Goal: Information Seeking & Learning: Learn about a topic

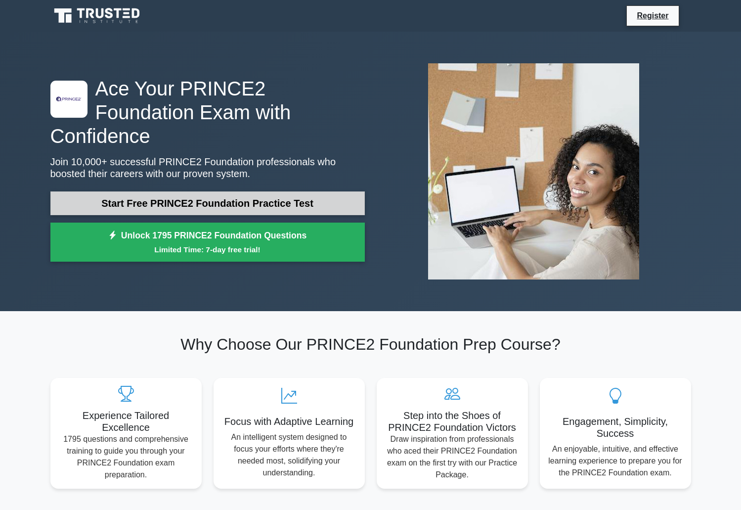
click at [194, 195] on link "Start Free PRINCE2 Foundation Practice Test" at bounding box center [207, 203] width 314 height 24
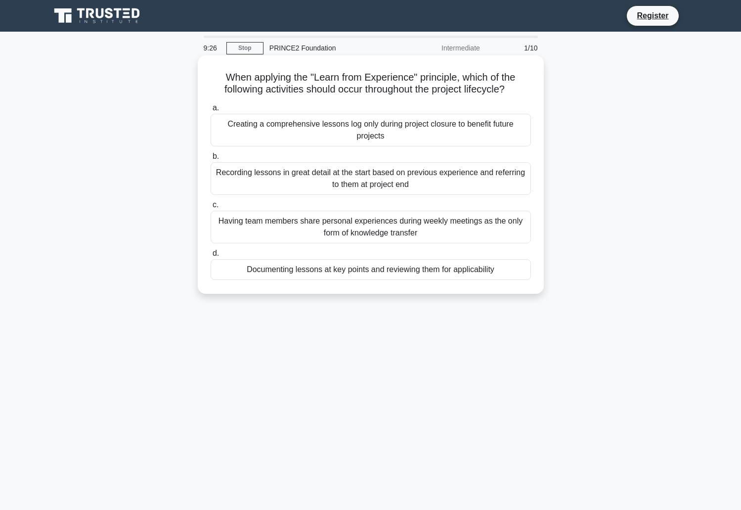
click at [359, 131] on div "Creating a comprehensive lessons log only during project closure to benefit fut…" at bounding box center [371, 130] width 320 height 33
click at [211, 111] on input "a. Creating a comprehensive lessons log only during project closure to benefit …" at bounding box center [211, 108] width 0 height 6
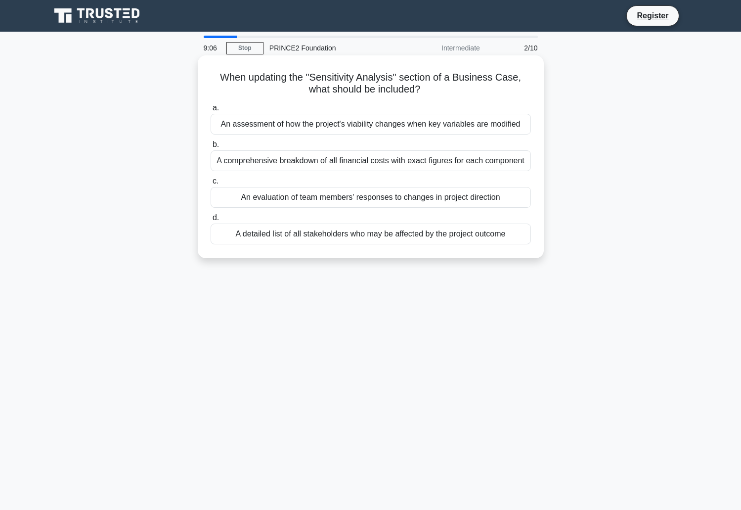
click at [369, 234] on div "A detailed list of all stakeholders who may be affected by the project outcome" at bounding box center [371, 233] width 320 height 21
click at [211, 221] on input "d. A detailed list of all stakeholders who may be affected by the project outco…" at bounding box center [211, 218] width 0 height 6
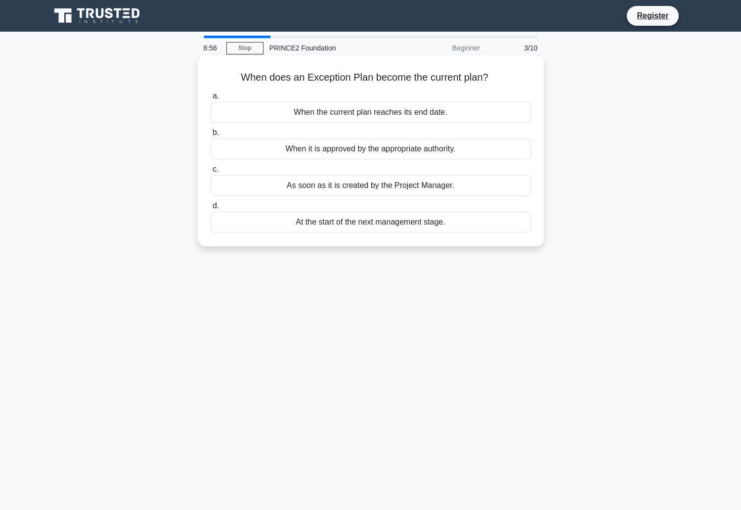
click at [375, 219] on div "At the start of the next management stage." at bounding box center [371, 222] width 320 height 21
click at [211, 209] on input "d. At the start of the next management stage." at bounding box center [211, 206] width 0 height 6
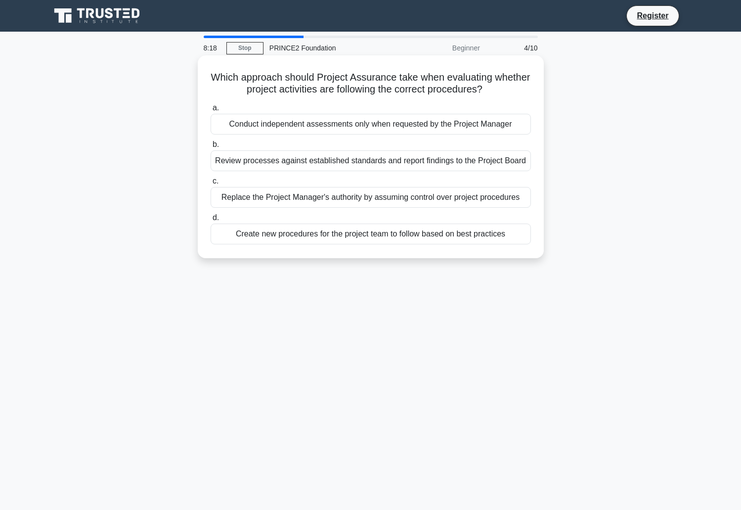
click at [371, 162] on div "Review processes against established standards and report findings to the Proje…" at bounding box center [371, 160] width 320 height 21
click at [211, 148] on input "b. Review processes against established standards and report findings to the Pr…" at bounding box center [211, 144] width 0 height 6
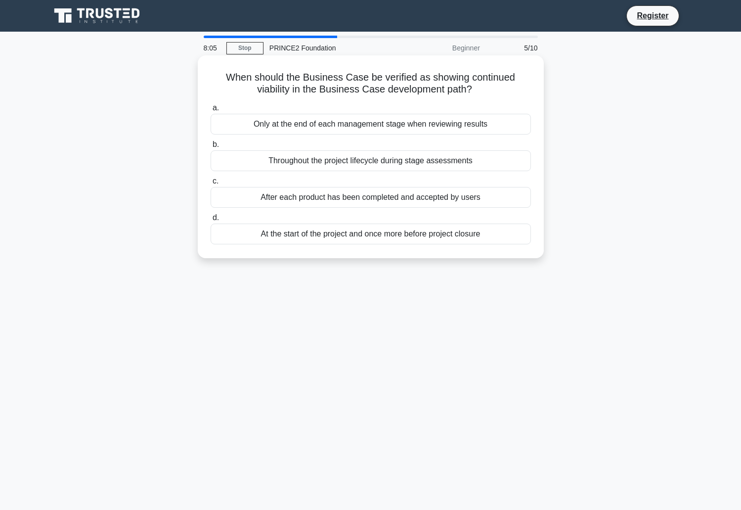
click at [374, 160] on div "Throughout the project lifecycle during stage assessments" at bounding box center [371, 160] width 320 height 21
click at [211, 148] on input "b. Throughout the project lifecycle during stage assessments" at bounding box center [211, 144] width 0 height 6
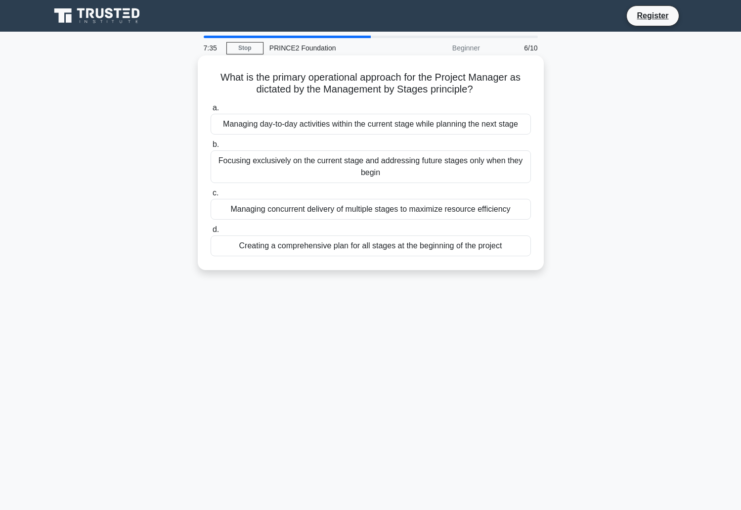
click at [360, 124] on div "Managing day-to-day activities within the current stage while planning the next…" at bounding box center [371, 124] width 320 height 21
click at [211, 111] on input "a. Managing day-to-day activities within the current stage while planning the n…" at bounding box center [211, 108] width 0 height 6
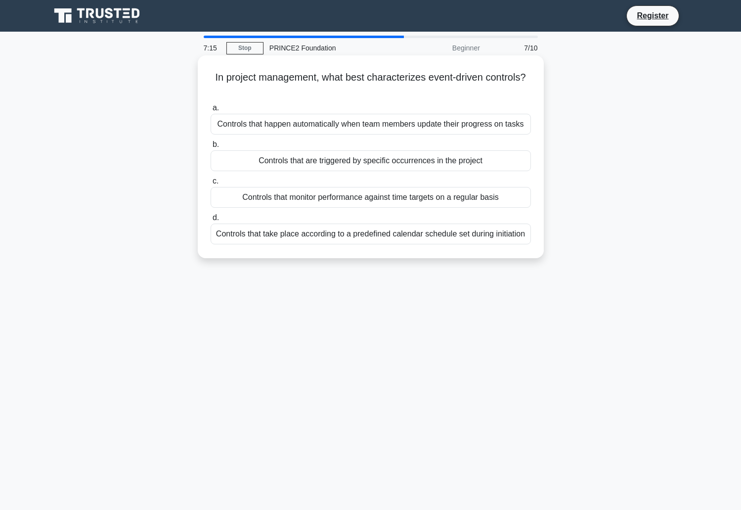
click at [394, 166] on div "Controls that are triggered by specific occurrences in the project" at bounding box center [371, 160] width 320 height 21
click at [211, 148] on input "b. Controls that are triggered by specific occurrences in the project" at bounding box center [211, 144] width 0 height 6
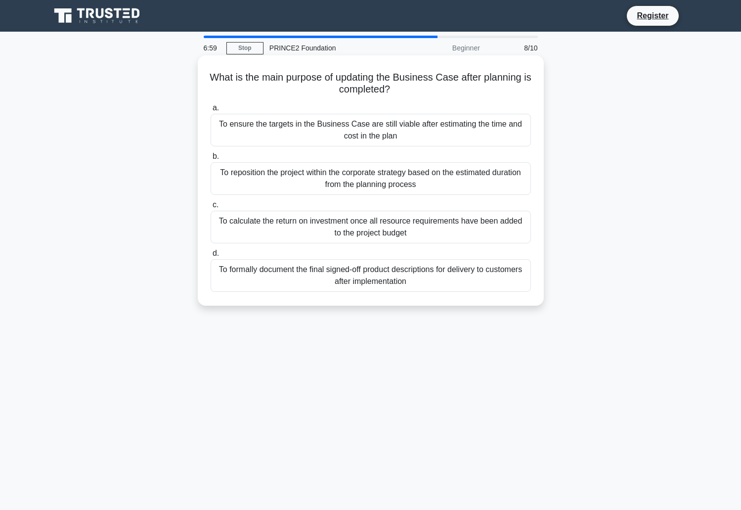
click at [371, 133] on div "To ensure the targets in the Business Case are still viable after estimating th…" at bounding box center [371, 130] width 320 height 33
click at [211, 111] on input "a. To ensure the targets in the Business Case are still viable after estimating…" at bounding box center [211, 108] width 0 height 6
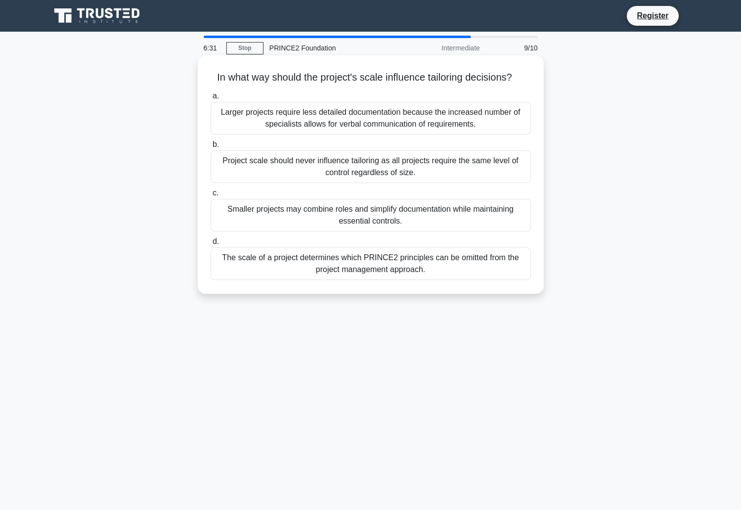
click at [387, 212] on div "Smaller projects may combine roles and simplify documentation while maintaining…" at bounding box center [371, 215] width 320 height 33
click at [211, 196] on input "c. Smaller projects may combine roles and simplify documentation while maintain…" at bounding box center [211, 193] width 0 height 6
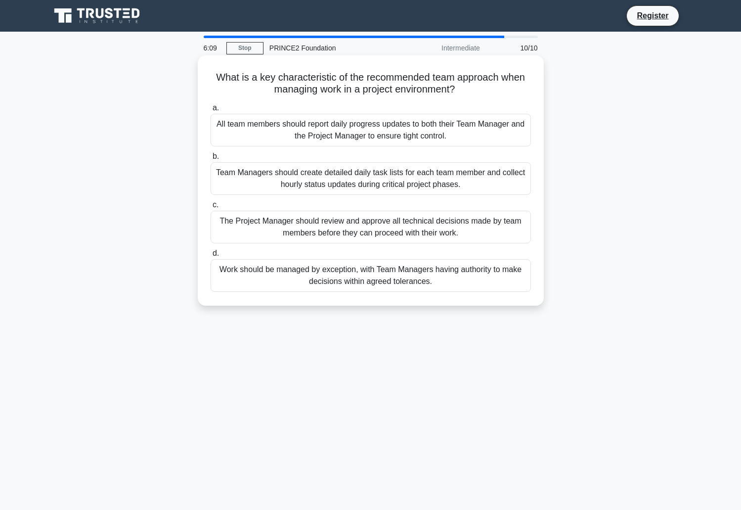
click at [424, 274] on div "Work should be managed by exception, with Team Managers having authority to mak…" at bounding box center [371, 275] width 320 height 33
click at [211, 257] on input "d. Work should be managed by exception, with Team Managers having authority to …" at bounding box center [211, 253] width 0 height 6
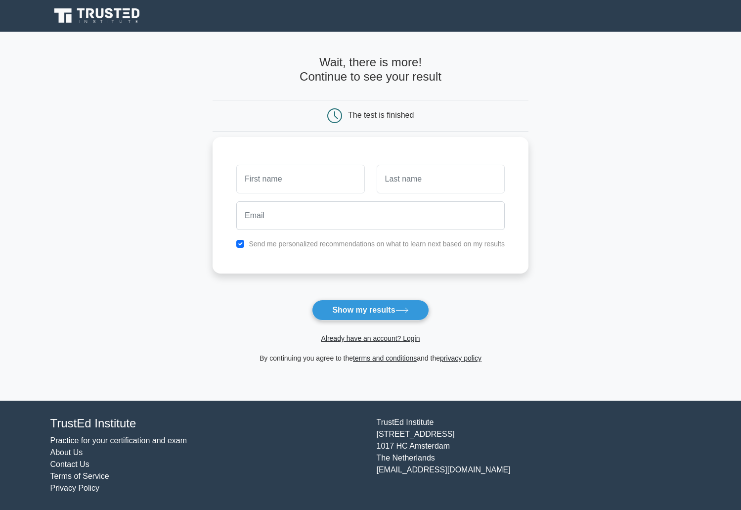
click at [319, 176] on input "text" at bounding box center [300, 179] width 128 height 29
click at [357, 311] on button "Show my results" at bounding box center [370, 310] width 117 height 21
click at [304, 183] on input "text" at bounding box center [300, 179] width 128 height 29
type input "[PERSON_NAME]"
click at [423, 187] on input "text" at bounding box center [441, 179] width 128 height 29
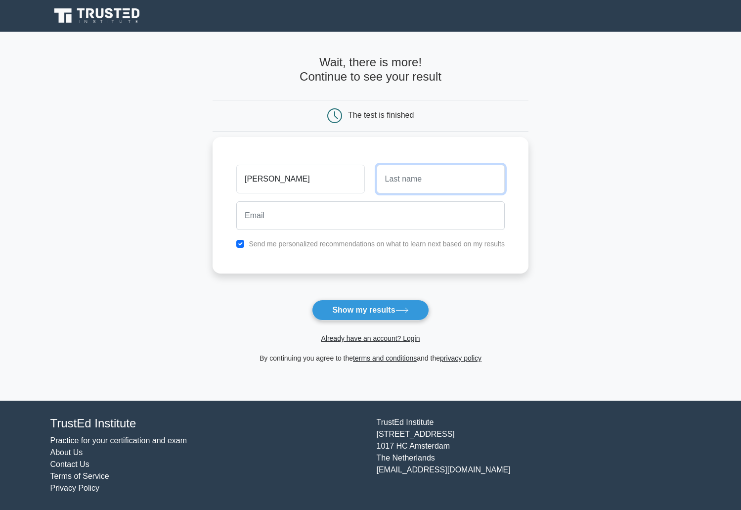
type input "[PERSON_NAME]"
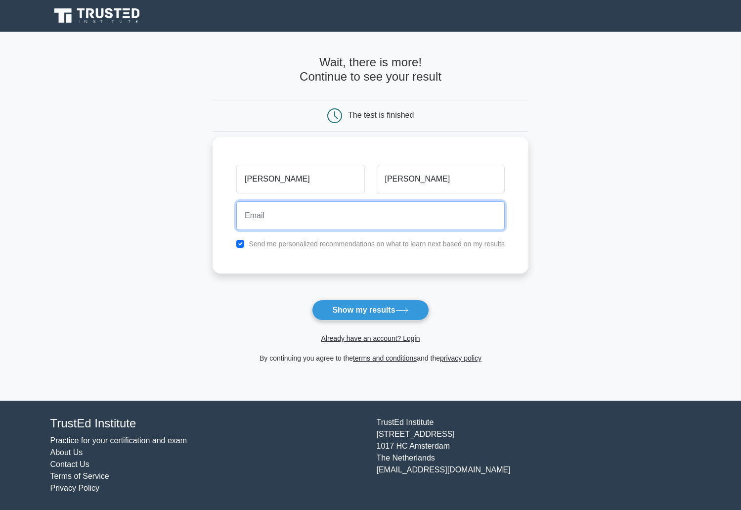
click at [423, 217] on input "email" at bounding box center [370, 215] width 268 height 29
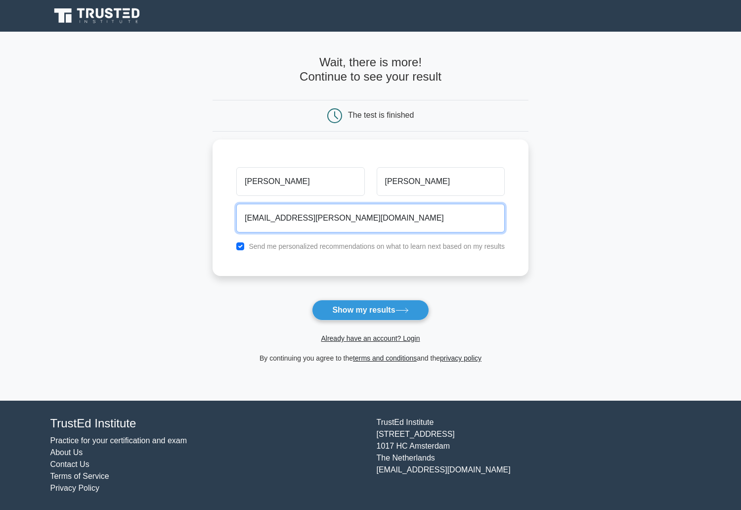
type input "[EMAIL_ADDRESS][PERSON_NAME][DOMAIN_NAME]"
click at [493, 277] on form "Wait, there is more! Continue to see your result The test is finished [PERSON_N…" at bounding box center [371, 209] width 316 height 308
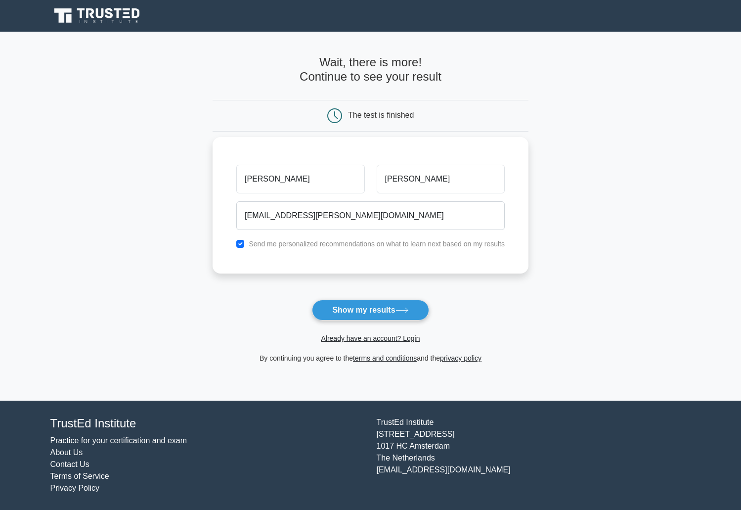
click at [345, 245] on label "Send me personalized recommendations on what to learn next based on my results" at bounding box center [377, 244] width 256 height 8
click at [242, 244] on input "checkbox" at bounding box center [240, 244] width 8 height 8
checkbox input "false"
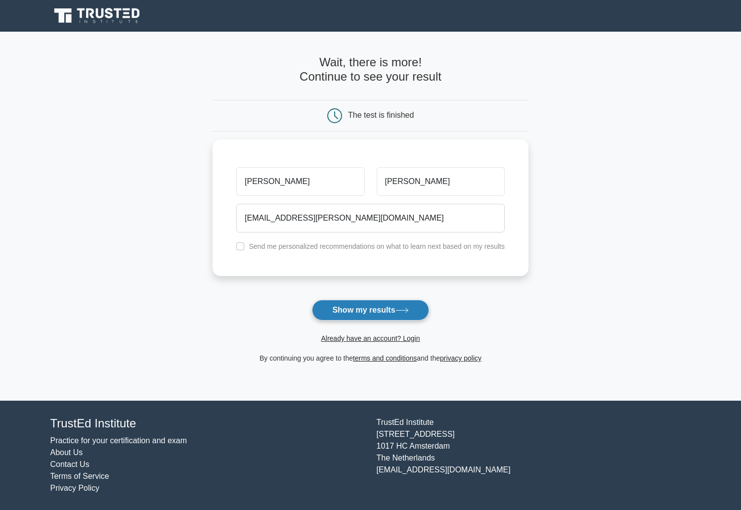
click at [357, 307] on button "Show my results" at bounding box center [370, 310] width 117 height 21
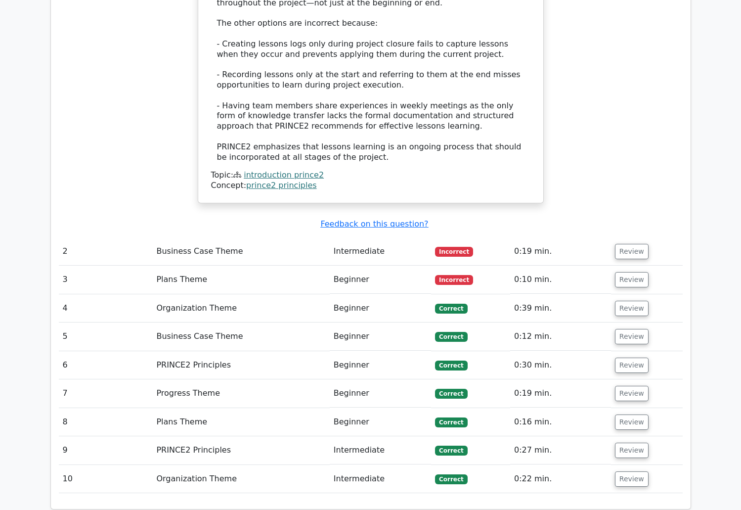
scroll to position [1186, 0]
click at [633, 244] on button "Review" at bounding box center [632, 251] width 34 height 15
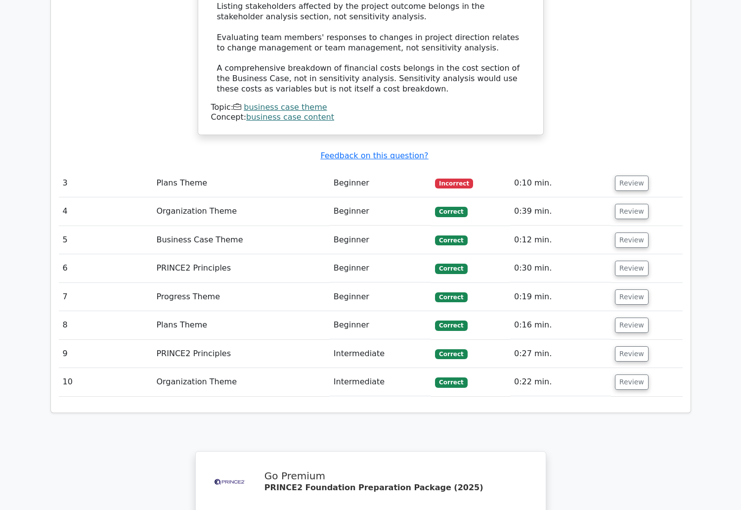
scroll to position [1804, 0]
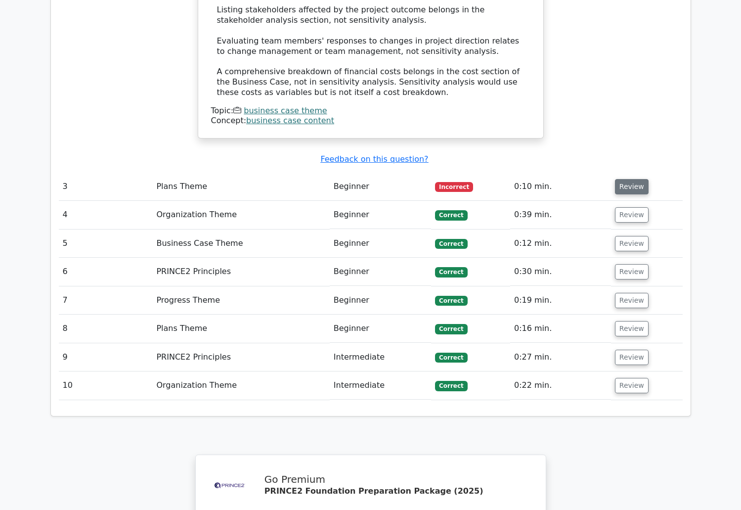
click at [619, 179] on button "Review" at bounding box center [632, 186] width 34 height 15
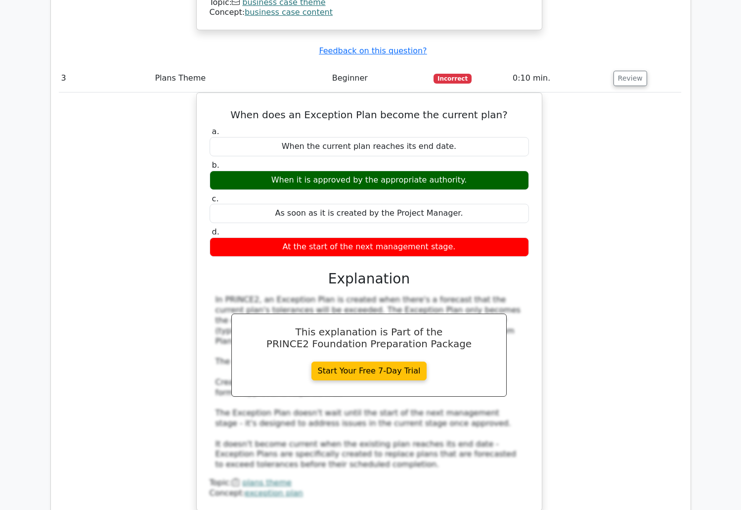
scroll to position [1930, 0]
